Goal: Book appointment/travel/reservation

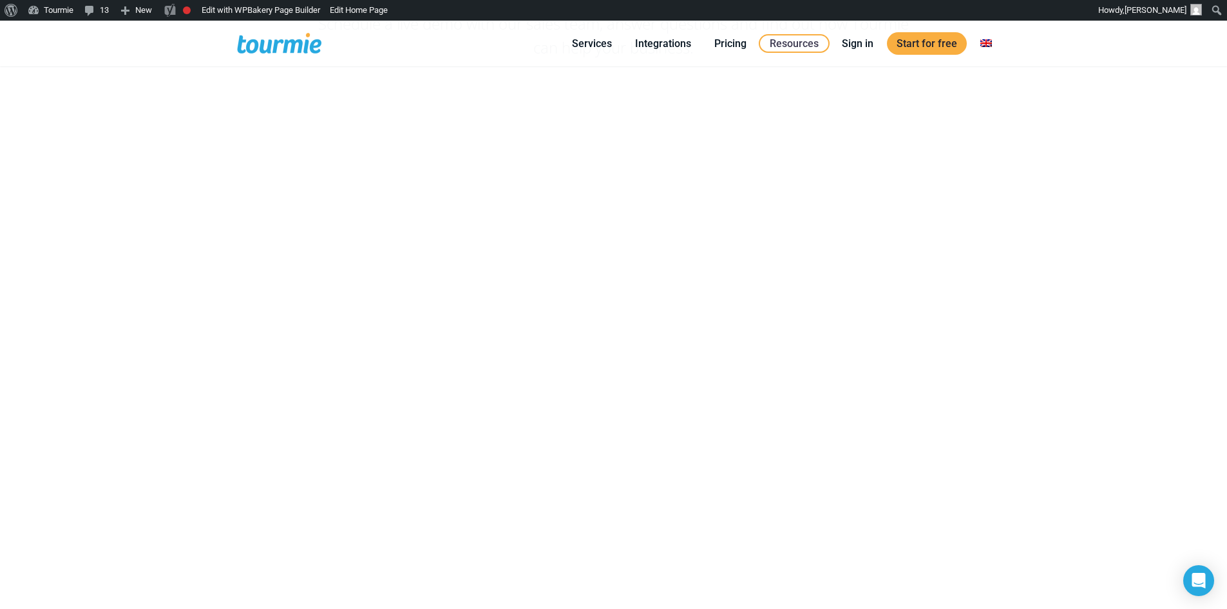
scroll to position [148, 0]
click at [208, 448] on div "Book a Demo Schedule a live demo with our sales team, answer questions and find…" at bounding box center [613, 245] width 1227 height 744
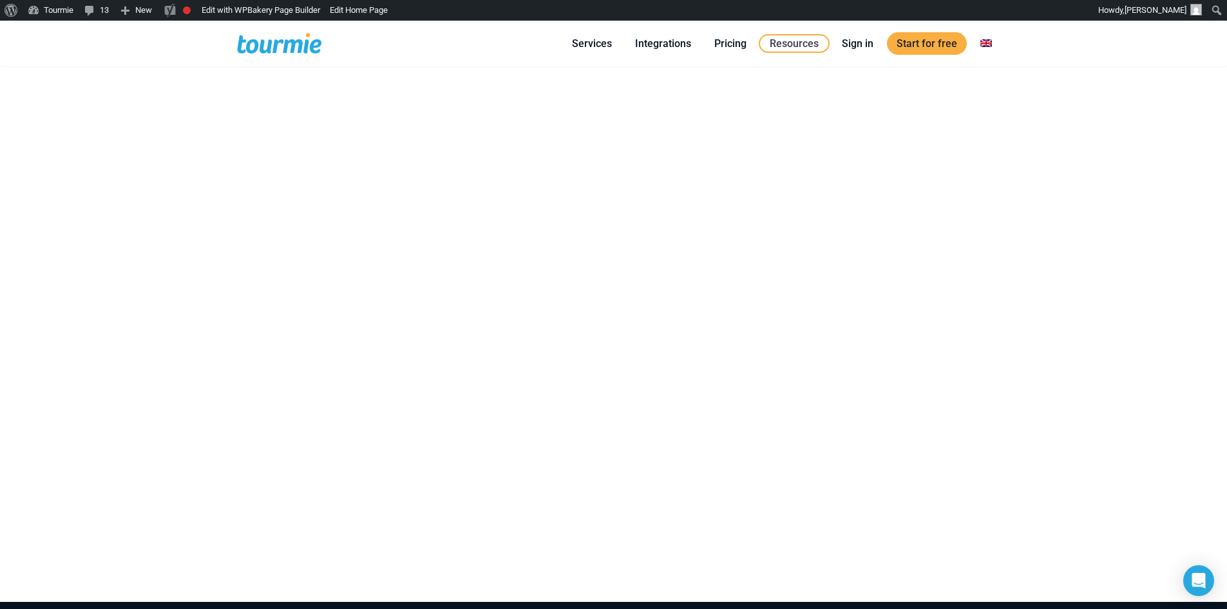
scroll to position [162, 0]
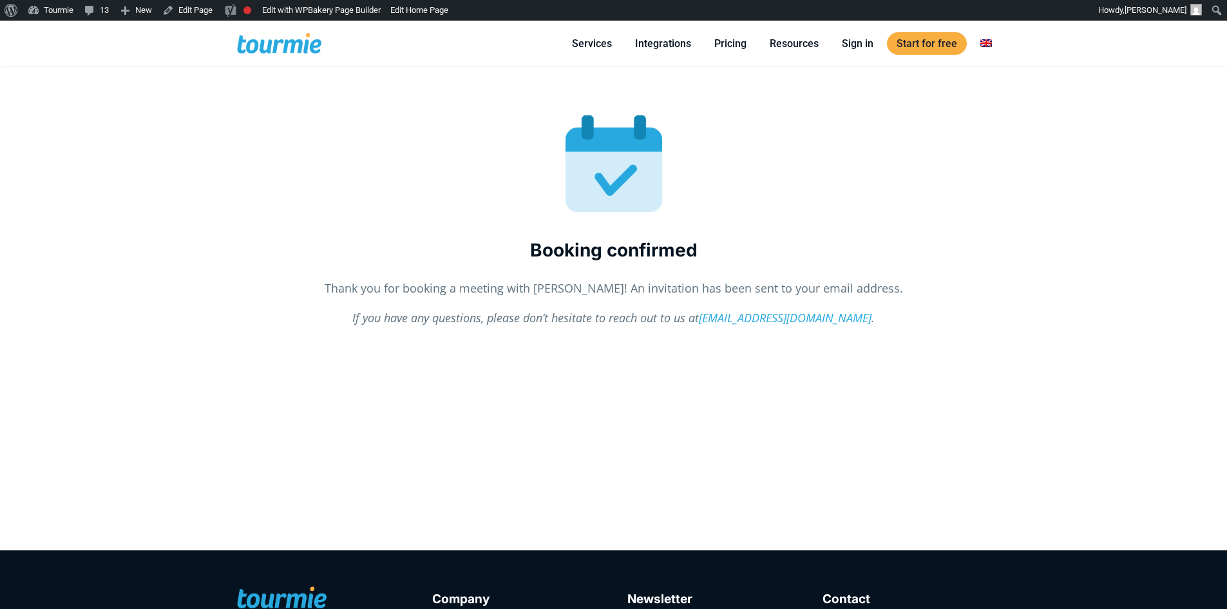
click at [285, 319] on p "If you have any questions, please don’t hesitate to reach out to us at [EMAIL_A…" at bounding box center [614, 317] width 754 height 17
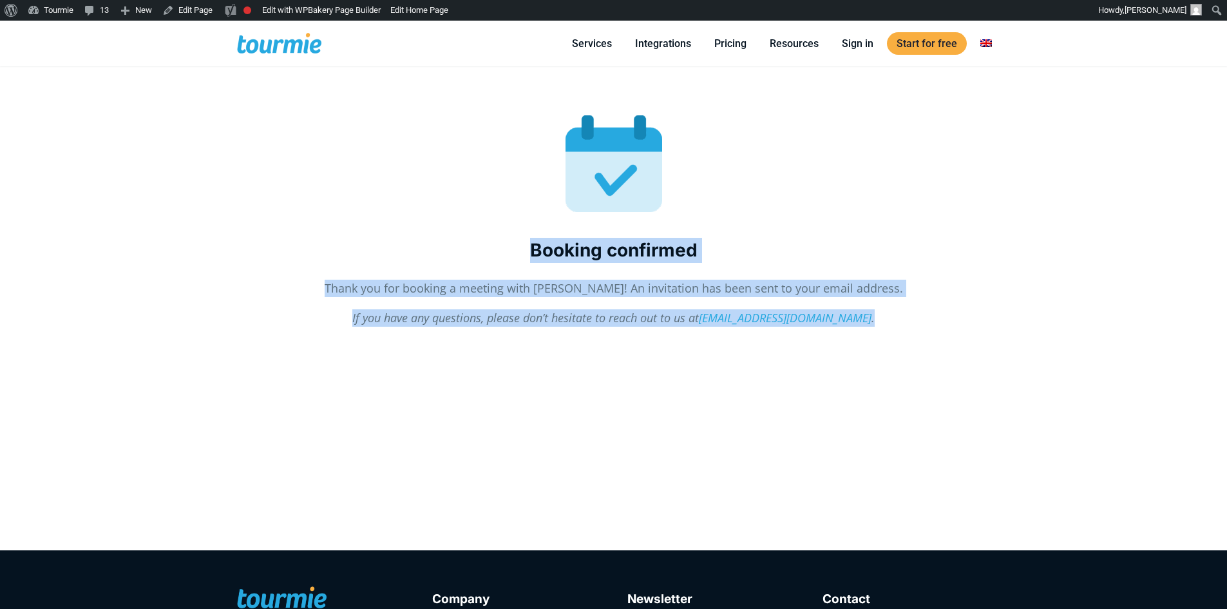
drag, startPoint x: 525, startPoint y: 256, endPoint x: 851, endPoint y: 305, distance: 329.2
click at [851, 305] on div "Booking confirmed Thank you for booking a meeting with [PERSON_NAME]! An invita…" at bounding box center [614, 283] width 754 height 90
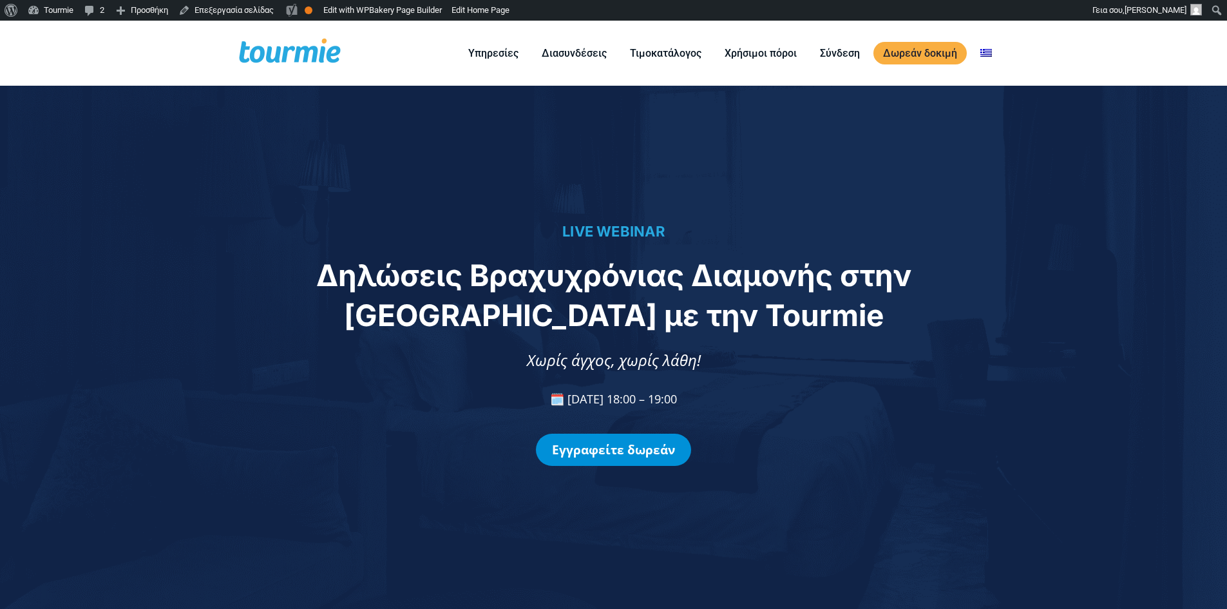
click at [621, 455] on link "Εγγραφείτε δωρεάν" at bounding box center [613, 450] width 155 height 32
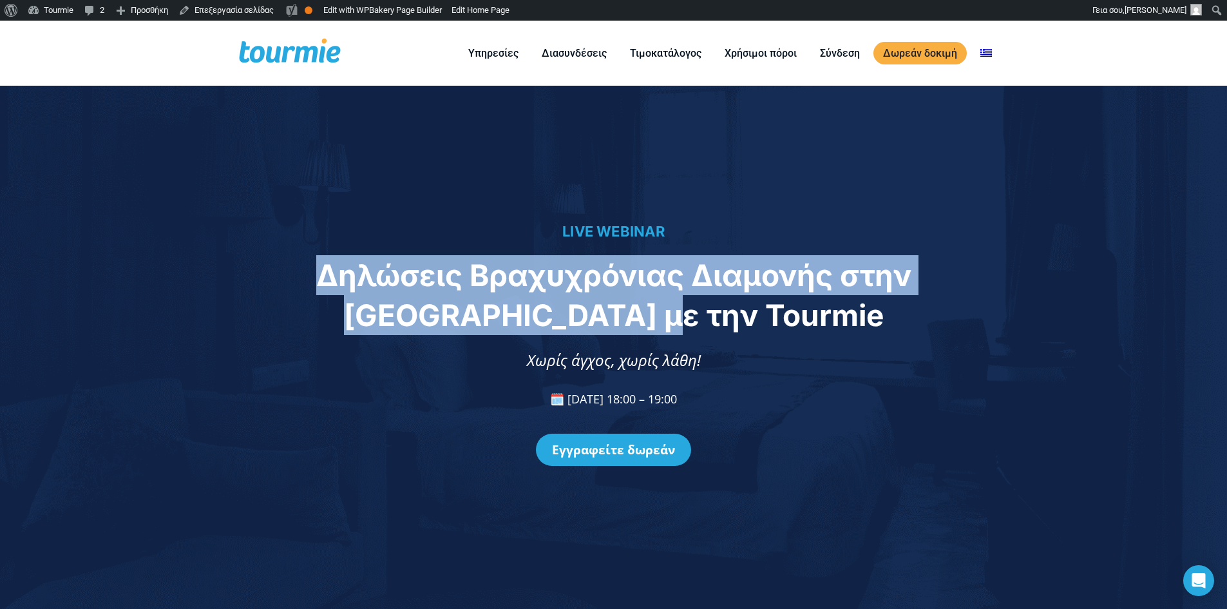
drag, startPoint x: 403, startPoint y: 279, endPoint x: 839, endPoint y: 324, distance: 437.9
click at [839, 324] on h1 "Δηλώσεις Βραχυχρόνιας Διαμονής στην ΑΑΔΕ με την Tourmie" at bounding box center [613, 295] width 709 height 80
copy span "Δηλώσεις Βραχυχρόνιας Διαμονής στην ΑΑΔΕ με την Tourmie"
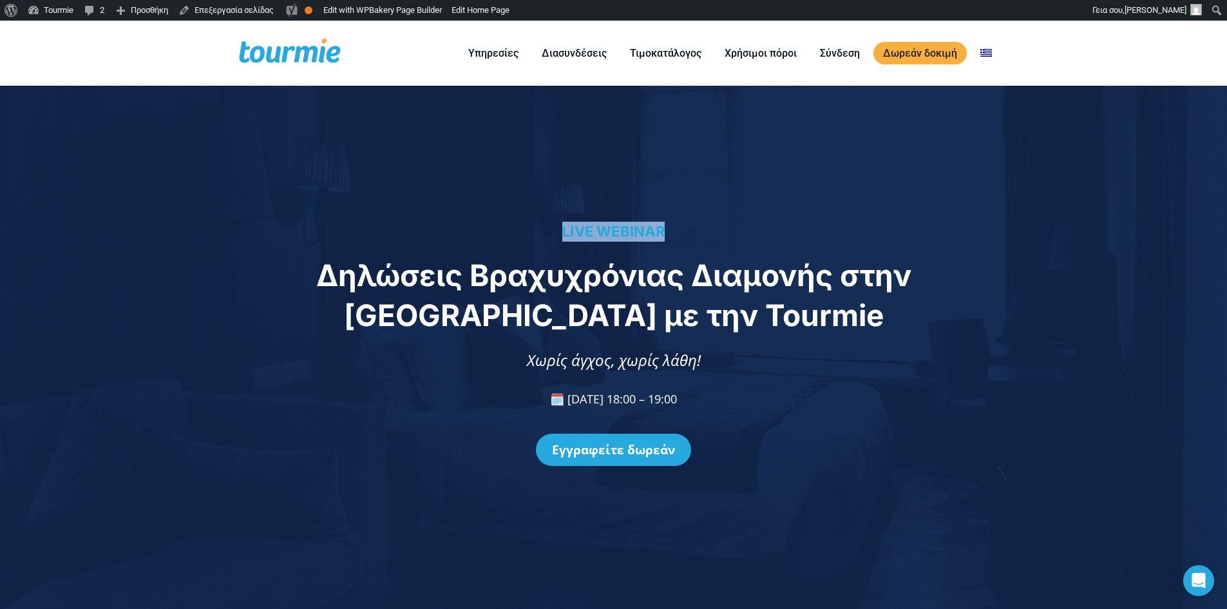
drag, startPoint x: 561, startPoint y: 226, endPoint x: 666, endPoint y: 231, distance: 105.1
click at [666, 231] on h4 "LIVE WEBINAR" at bounding box center [614, 232] width 1200 height 20
copy span "LIVE WEBINAR"
